Goal: Task Accomplishment & Management: Manage account settings

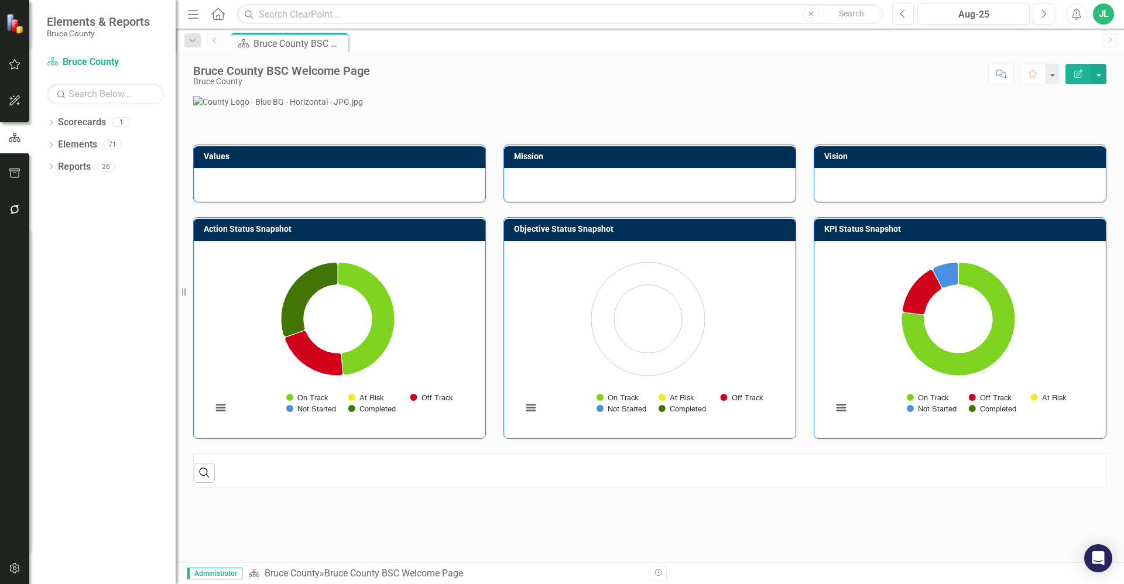
scroll to position [205, 0]
click at [15, 65] on icon "button" at bounding box center [15, 64] width 12 height 9
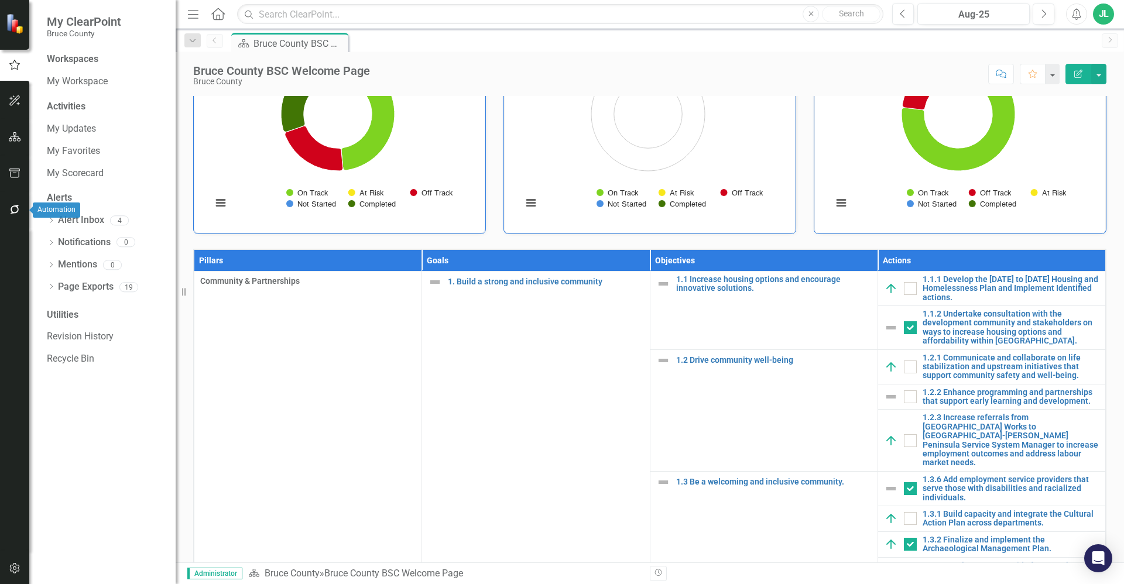
click at [21, 208] on button "button" at bounding box center [15, 210] width 26 height 25
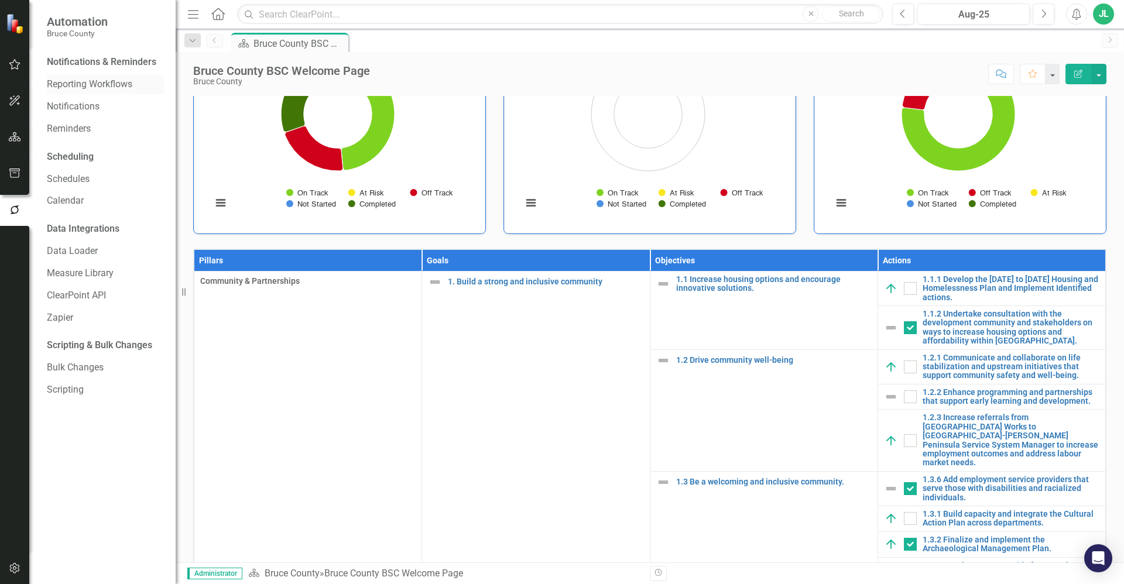
click at [95, 81] on link "Reporting Workflows" at bounding box center [105, 84] width 117 height 13
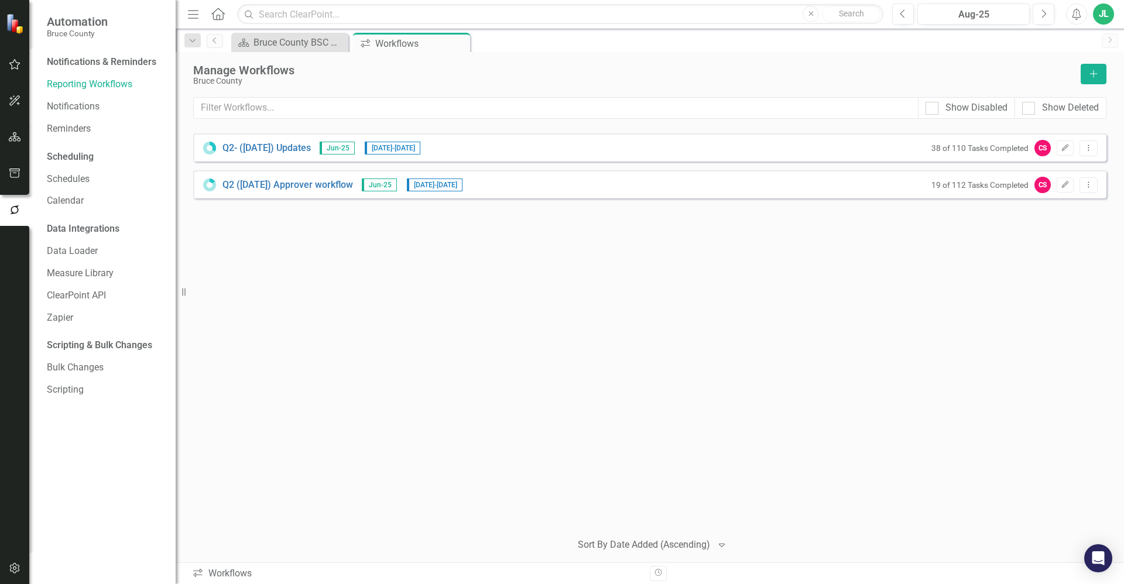
click at [344, 444] on div "Q2- (Jun 25) Updates Jun-25 8/25/25 - 9/17/25 38 of 110 Tasks Completed CS Edit…" at bounding box center [649, 327] width 913 height 388
click at [1062, 148] on icon "Edit" at bounding box center [1065, 148] width 9 height 7
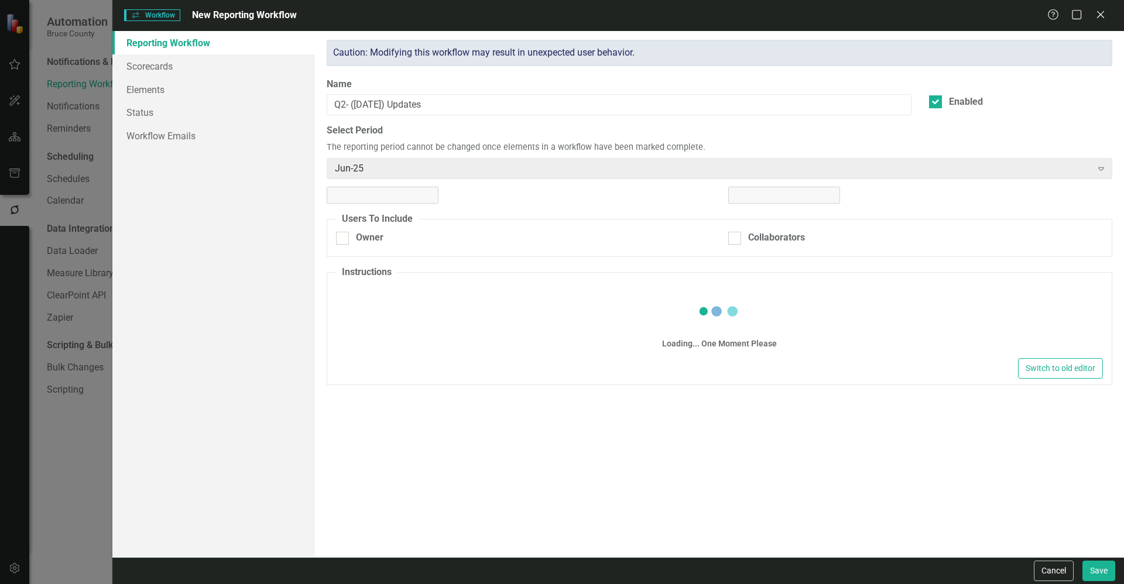
checkbox input "true"
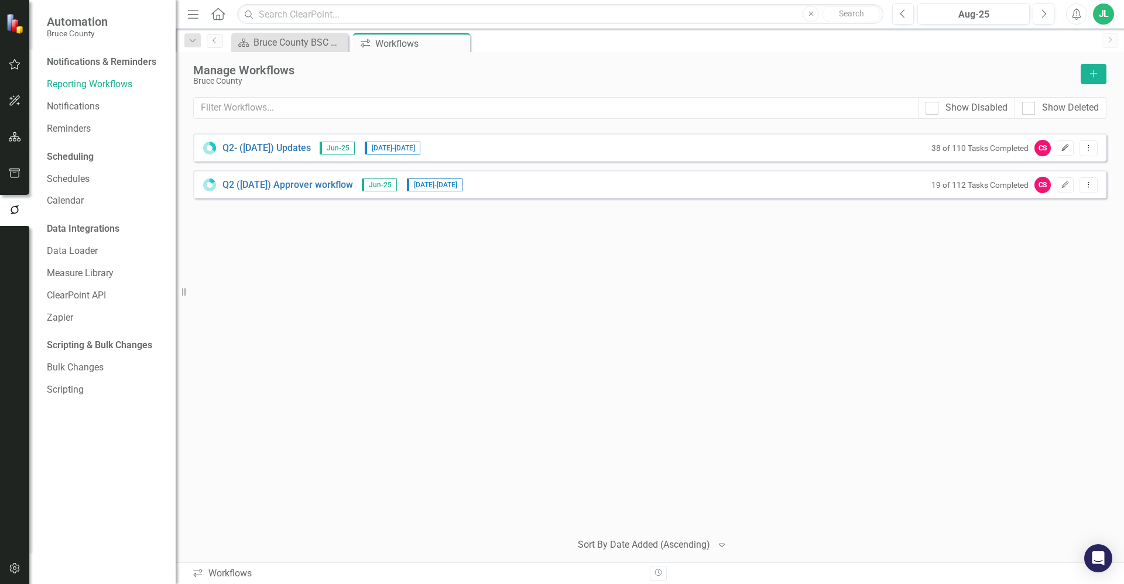
click at [1059, 145] on button "Edit" at bounding box center [1065, 147] width 17 height 15
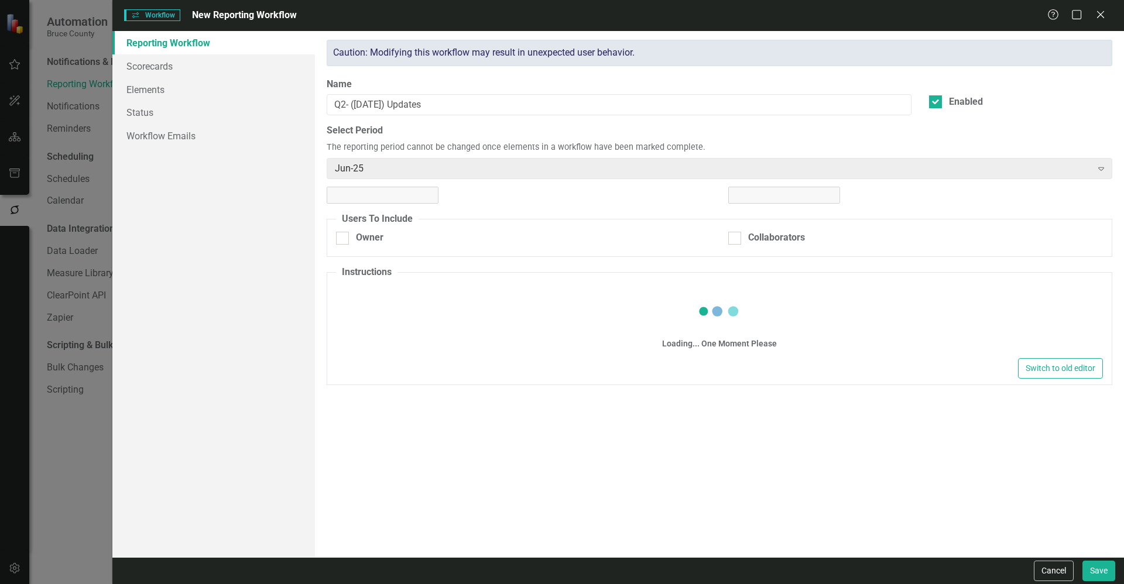
checkbox input "true"
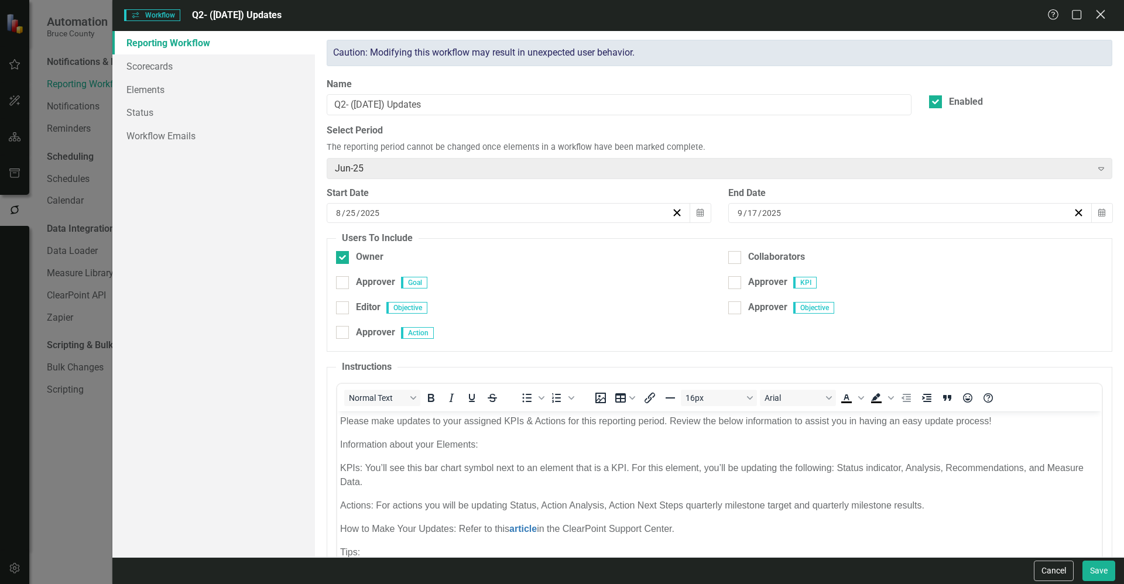
click at [1100, 11] on icon "Close" at bounding box center [1100, 14] width 15 height 11
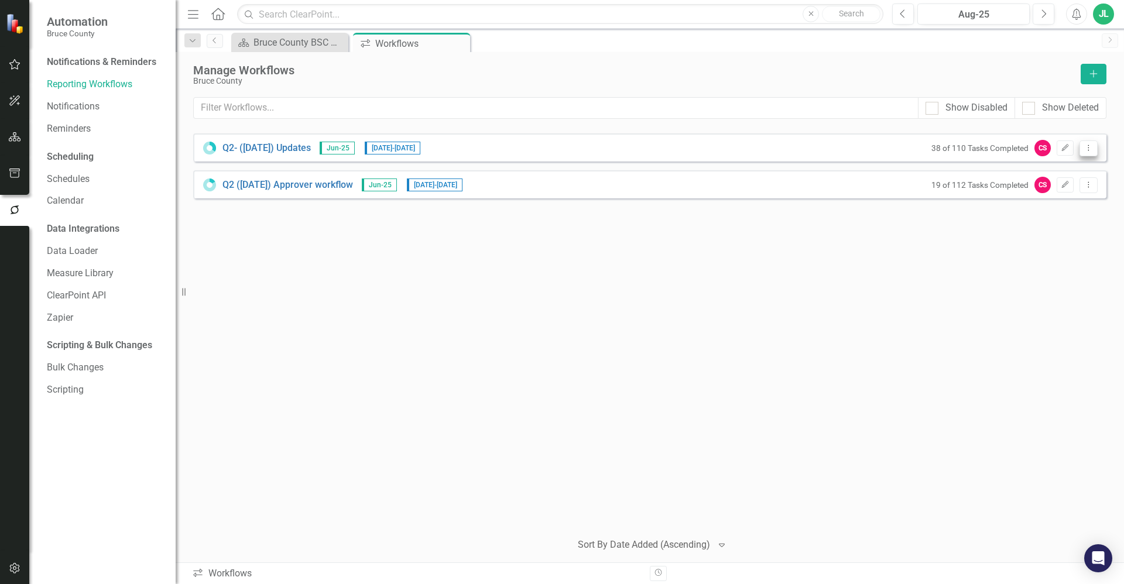
click at [1085, 149] on icon "Dropdown Menu" at bounding box center [1089, 148] width 10 height 8
click at [1058, 173] on link "Preview Preview Workflow" at bounding box center [1043, 168] width 108 height 22
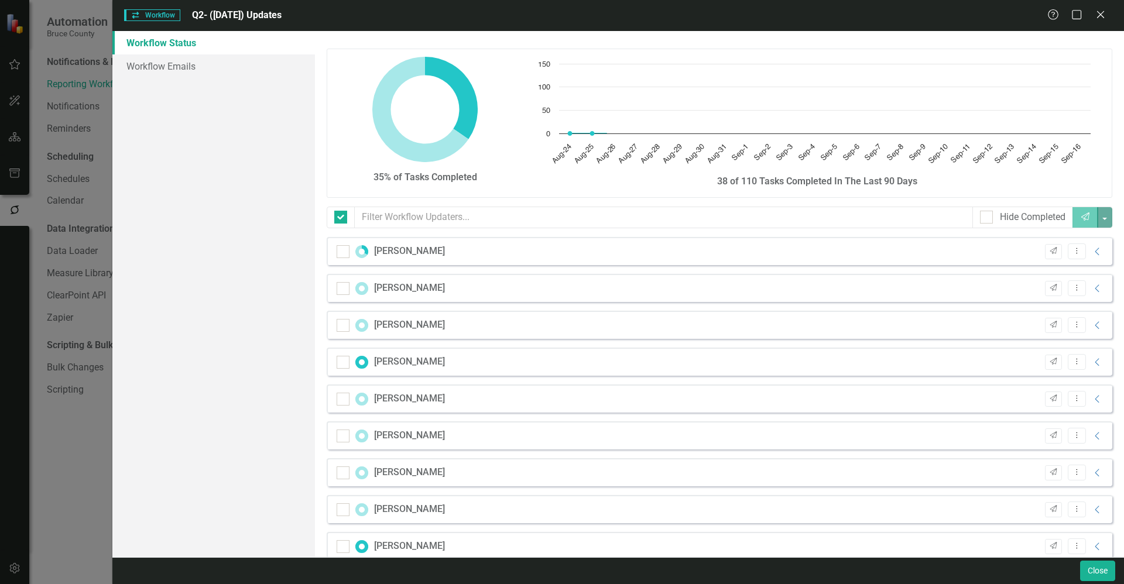
checkbox input "false"
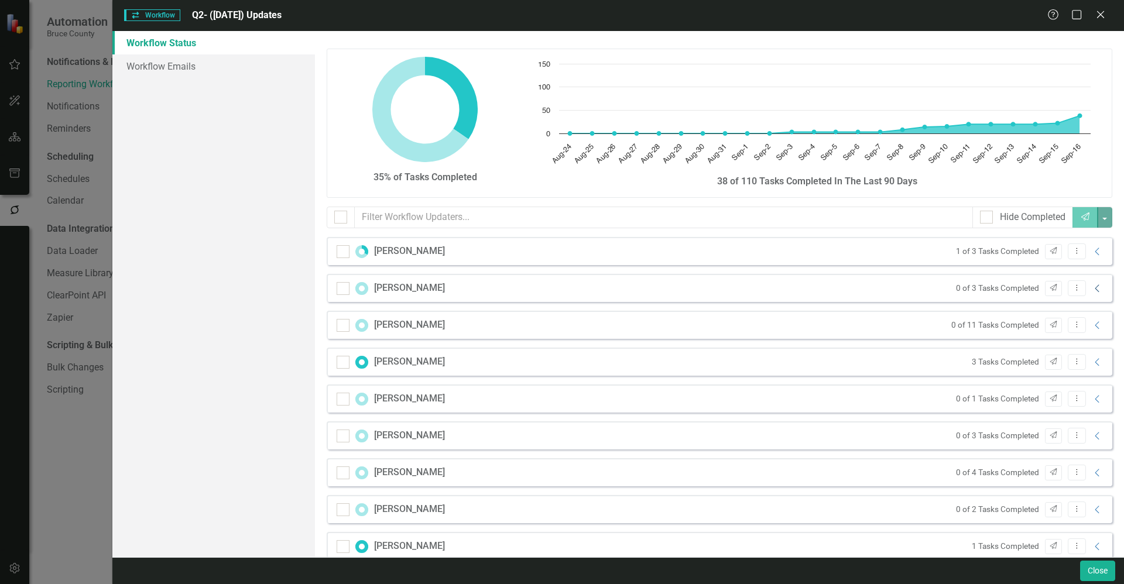
click at [1092, 286] on icon "Collapse" at bounding box center [1098, 288] width 12 height 9
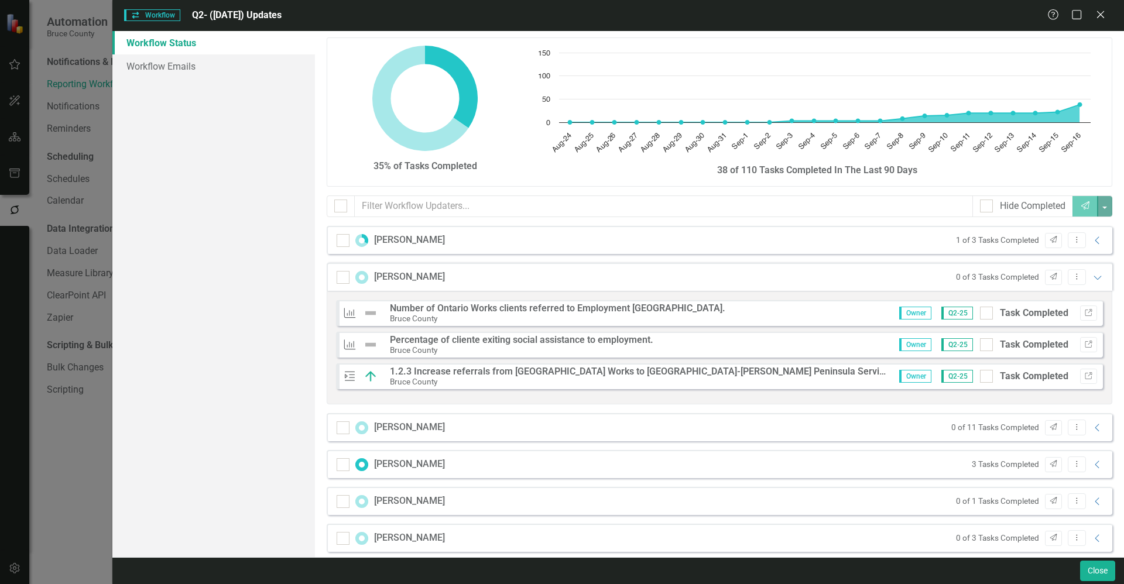
scroll to position [15, 0]
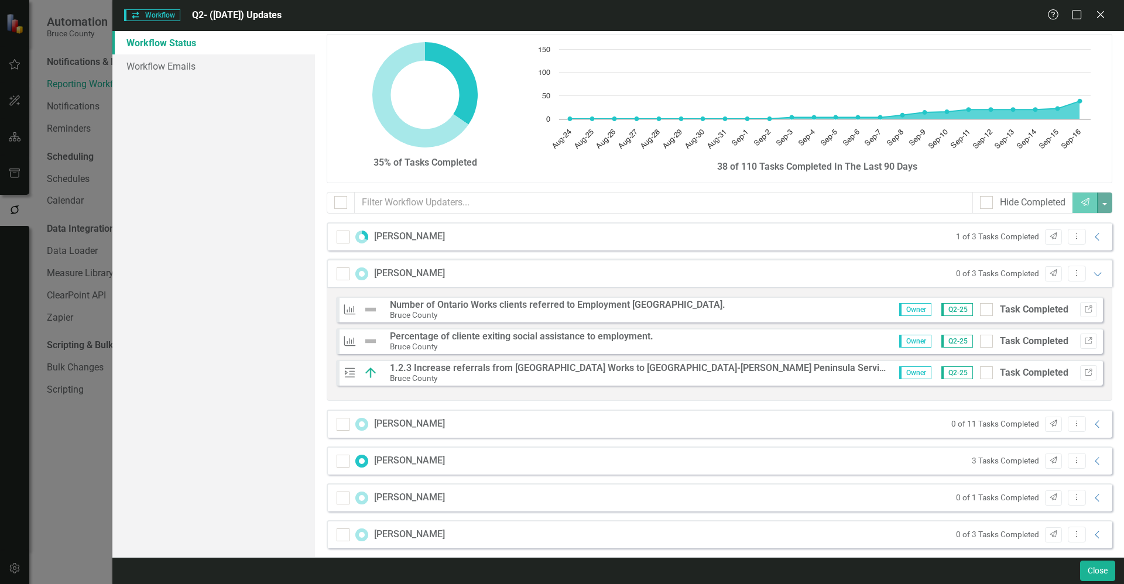
click at [591, 375] on div "Bruce County" at bounding box center [640, 378] width 500 height 11
click at [447, 368] on strong "1.2.3 Increase referrals from [GEOGRAPHIC_DATA] Works to [GEOGRAPHIC_DATA]-[PER…" at bounding box center [824, 367] width 869 height 11
click at [1084, 374] on icon "Link" at bounding box center [1088, 372] width 9 height 7
click at [1085, 306] on icon "button" at bounding box center [1088, 309] width 7 height 7
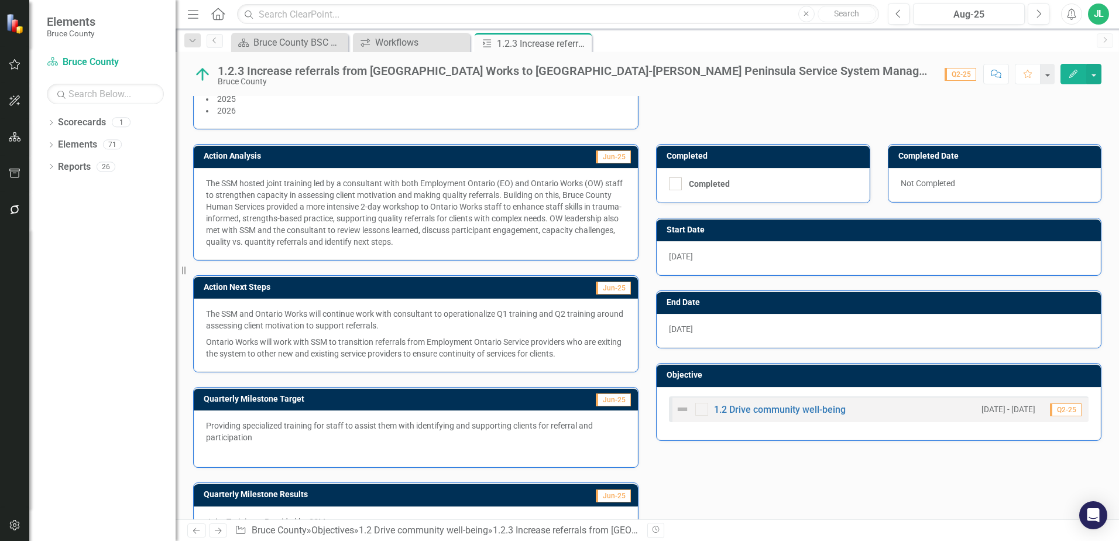
scroll to position [288, 0]
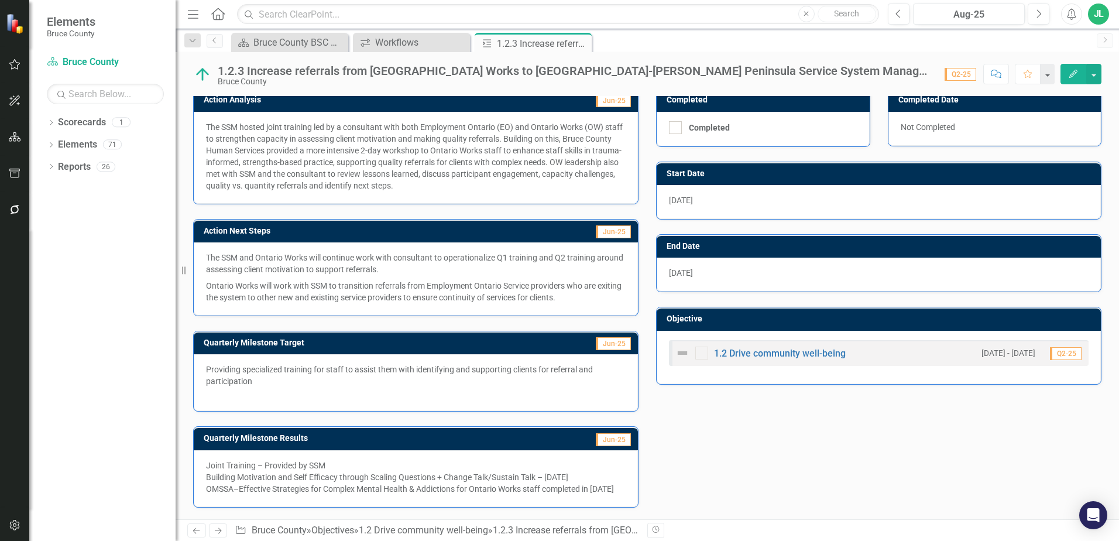
click at [509, 483] on div "OMSSA–Effective Strategies for Complex Mental Health & Addictions for Ontario W…" at bounding box center [416, 489] width 420 height 12
drag, startPoint x: 478, startPoint y: 483, endPoint x: 163, endPoint y: 402, distance: 325.3
click at [163, 402] on div "Elements Bruce County Scorecard Bruce County Search Dropdown Scorecards 1 Bruce…" at bounding box center [559, 270] width 1119 height 541
click at [455, 367] on p "Providing specialized training for staff to assist them with identifying and su…" at bounding box center [416, 375] width 420 height 23
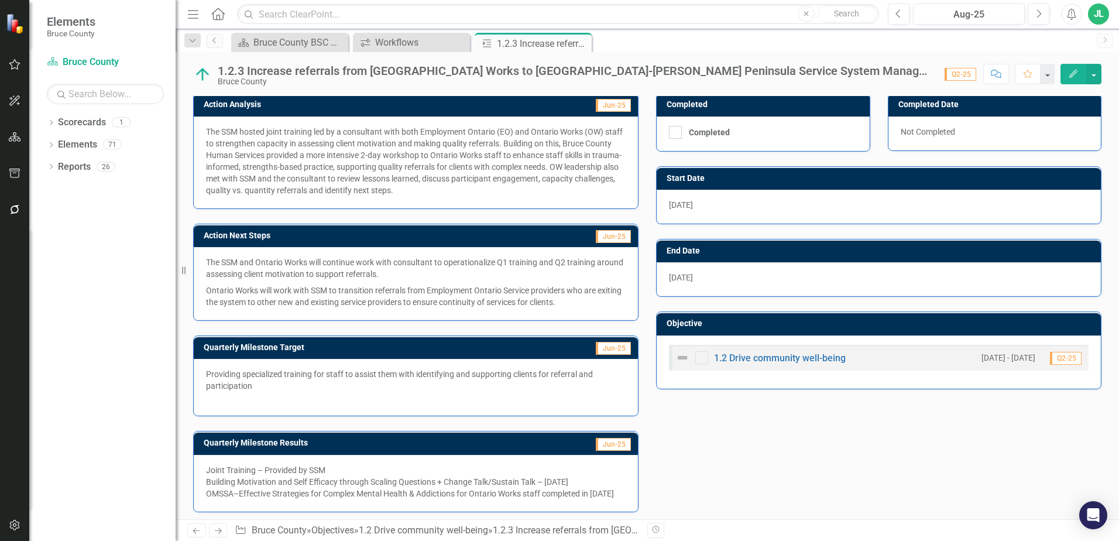
scroll to position [259, 0]
